Goal: Navigation & Orientation: Find specific page/section

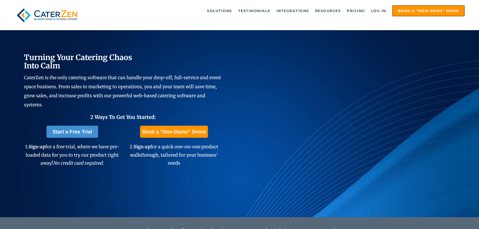
click at [374, 9] on link "Log in" at bounding box center [379, 11] width 20 height 10
click at [382, 12] on link "Log in" at bounding box center [379, 11] width 20 height 10
click at [370, 9] on link "Log in" at bounding box center [379, 11] width 20 height 10
click at [373, 9] on link "Log in" at bounding box center [379, 11] width 20 height 10
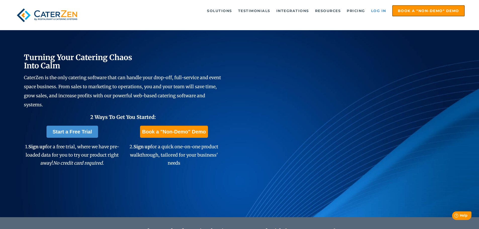
click at [380, 14] on link "Log in" at bounding box center [379, 11] width 20 height 10
click at [377, 17] on div "Solutions Catering CRM Catering Sales Catering Management Catering Marketing Ca…" at bounding box center [239, 15] width 451 height 20
click at [374, 11] on link "Log in" at bounding box center [379, 11] width 20 height 10
